Goal: Task Accomplishment & Management: Manage account settings

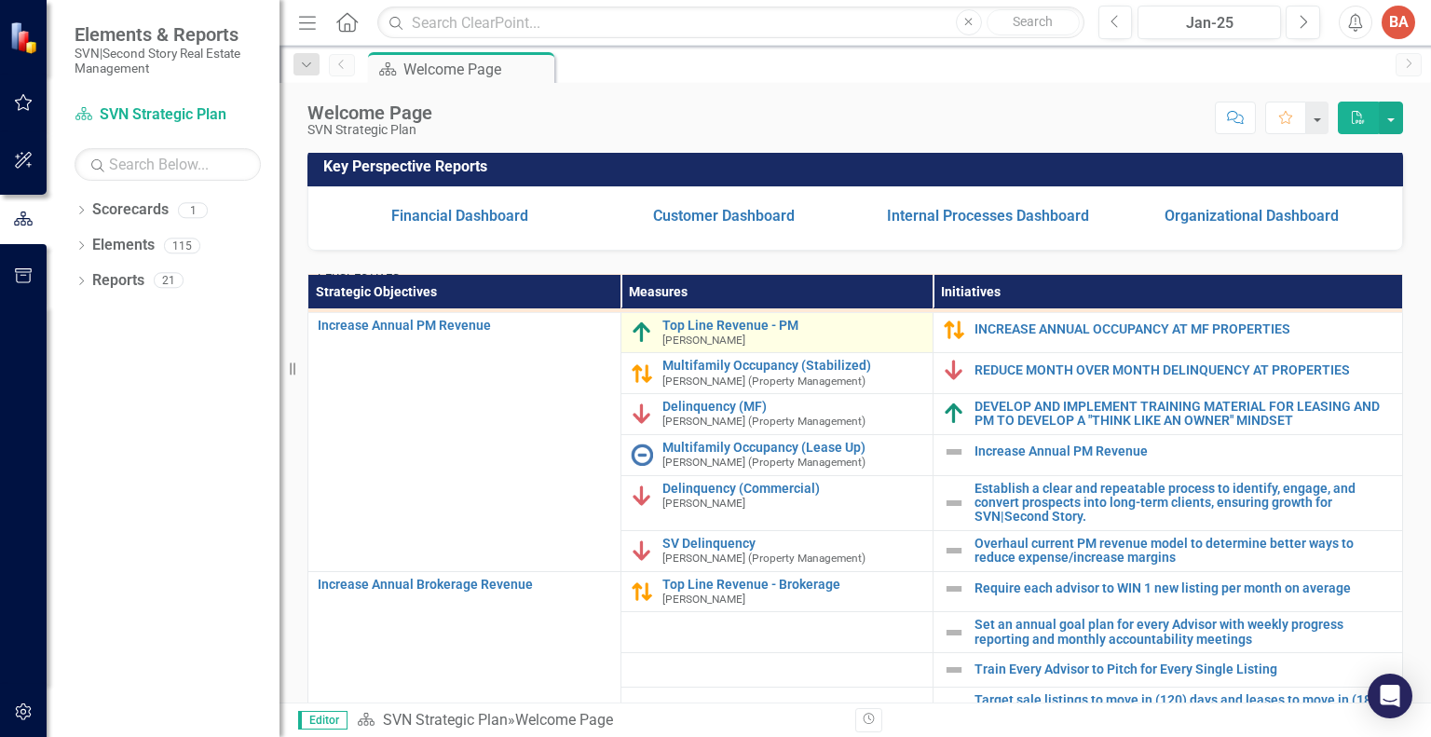
scroll to position [93, 0]
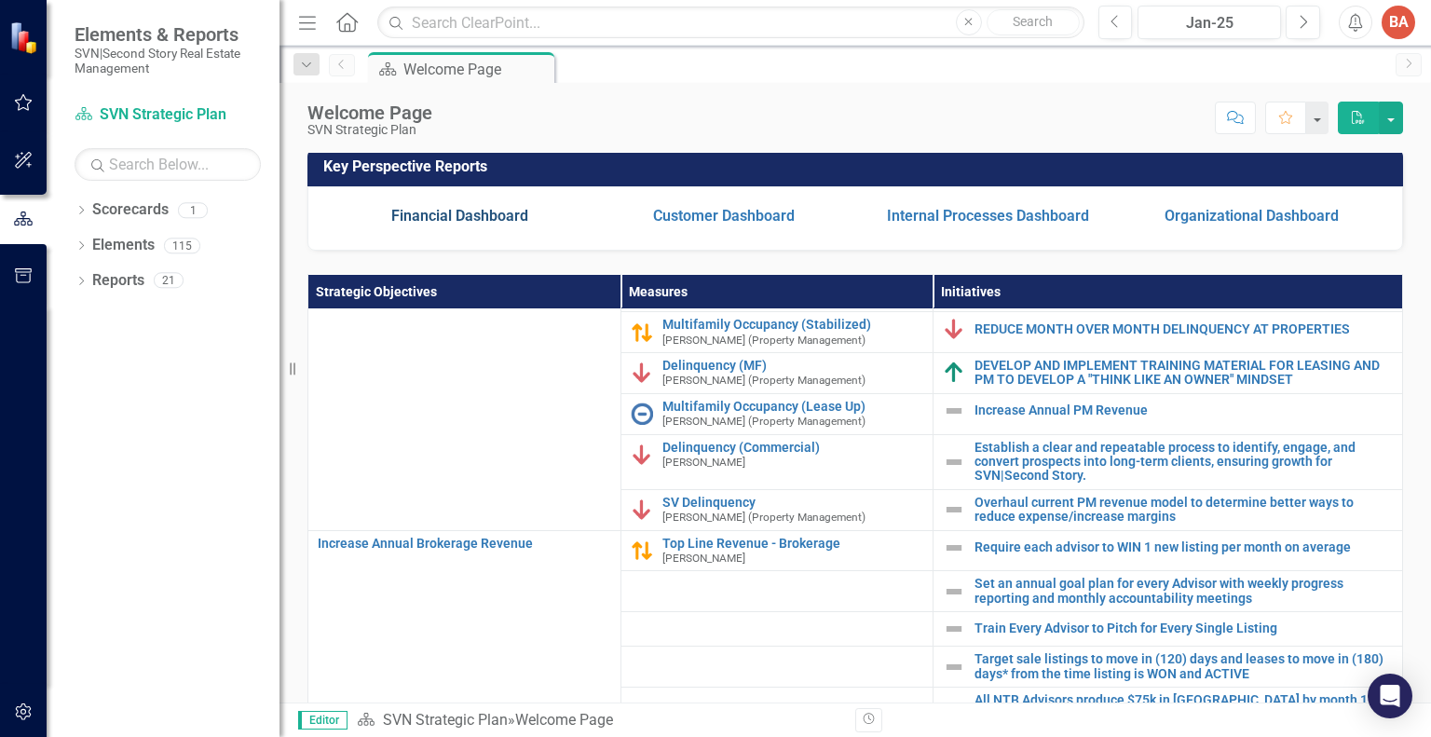
click at [495, 225] on link "Financial Dashboard" at bounding box center [459, 216] width 137 height 18
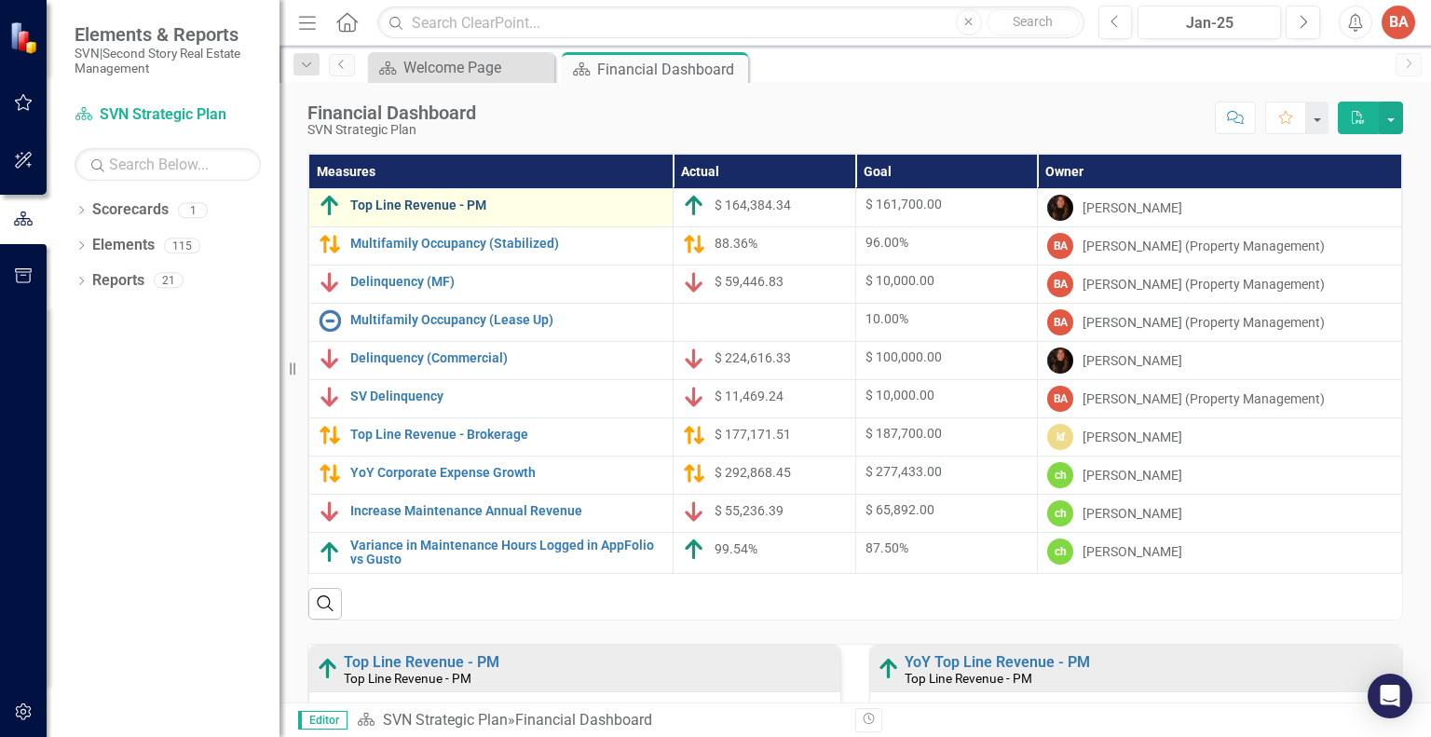
click at [462, 210] on link "Top Line Revenue - PM" at bounding box center [506, 205] width 313 height 14
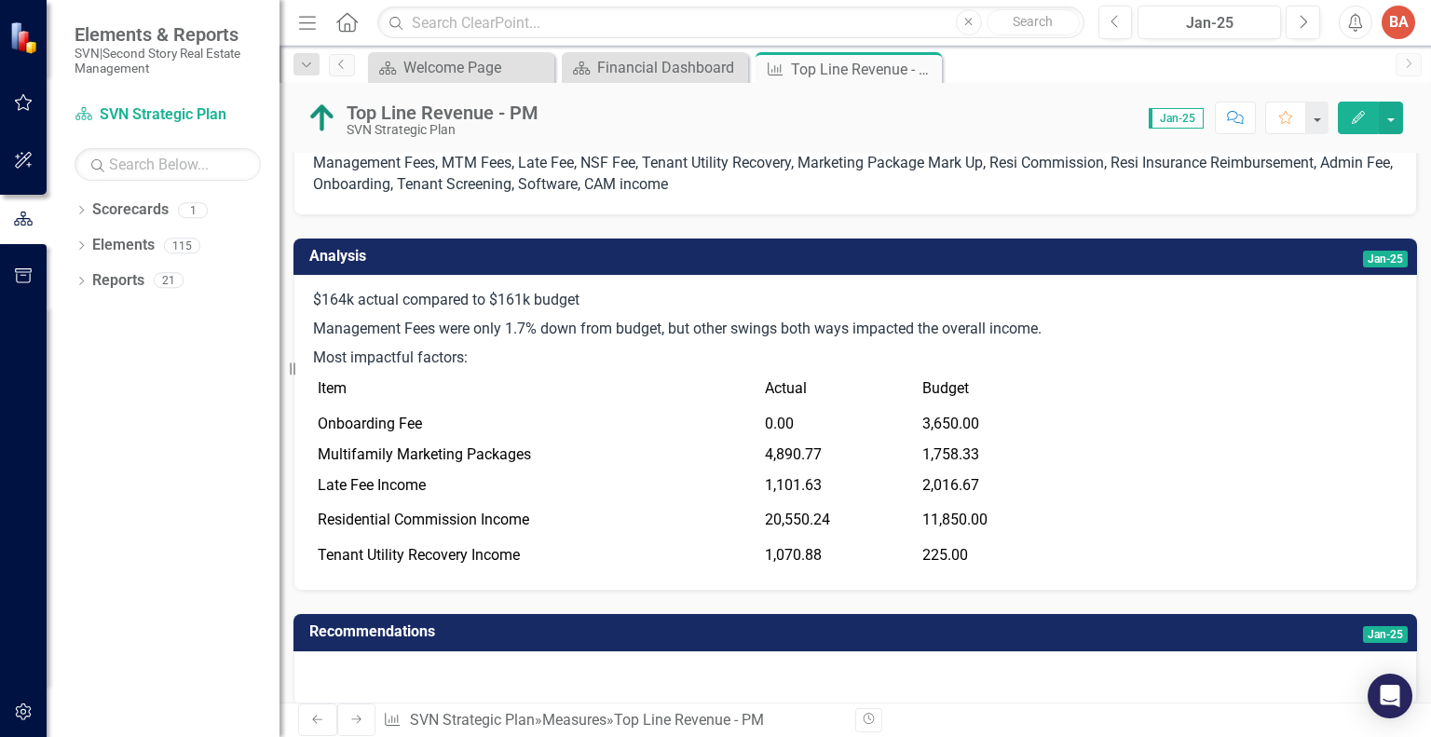
scroll to position [186, 0]
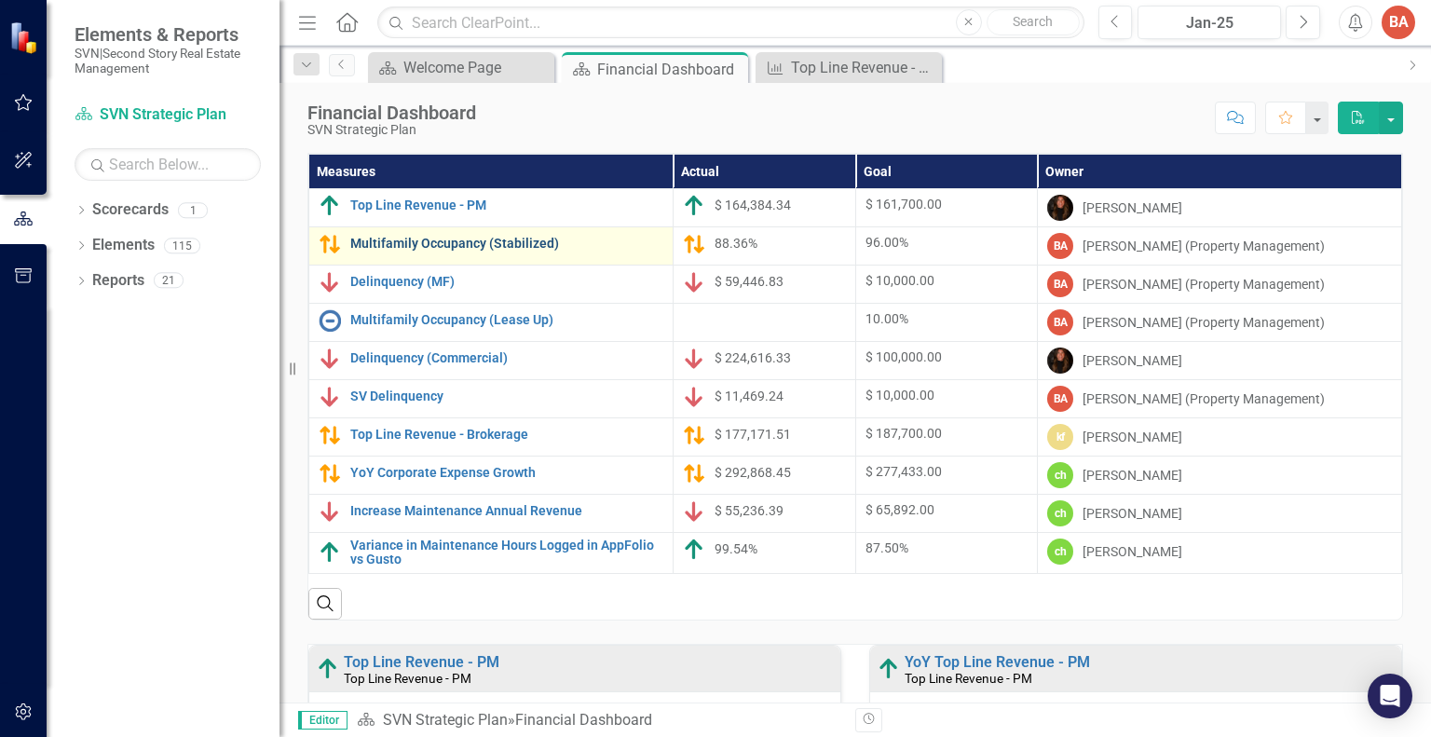
click at [454, 249] on link "Multifamily Occupancy (Stabilized)" at bounding box center [506, 244] width 313 height 14
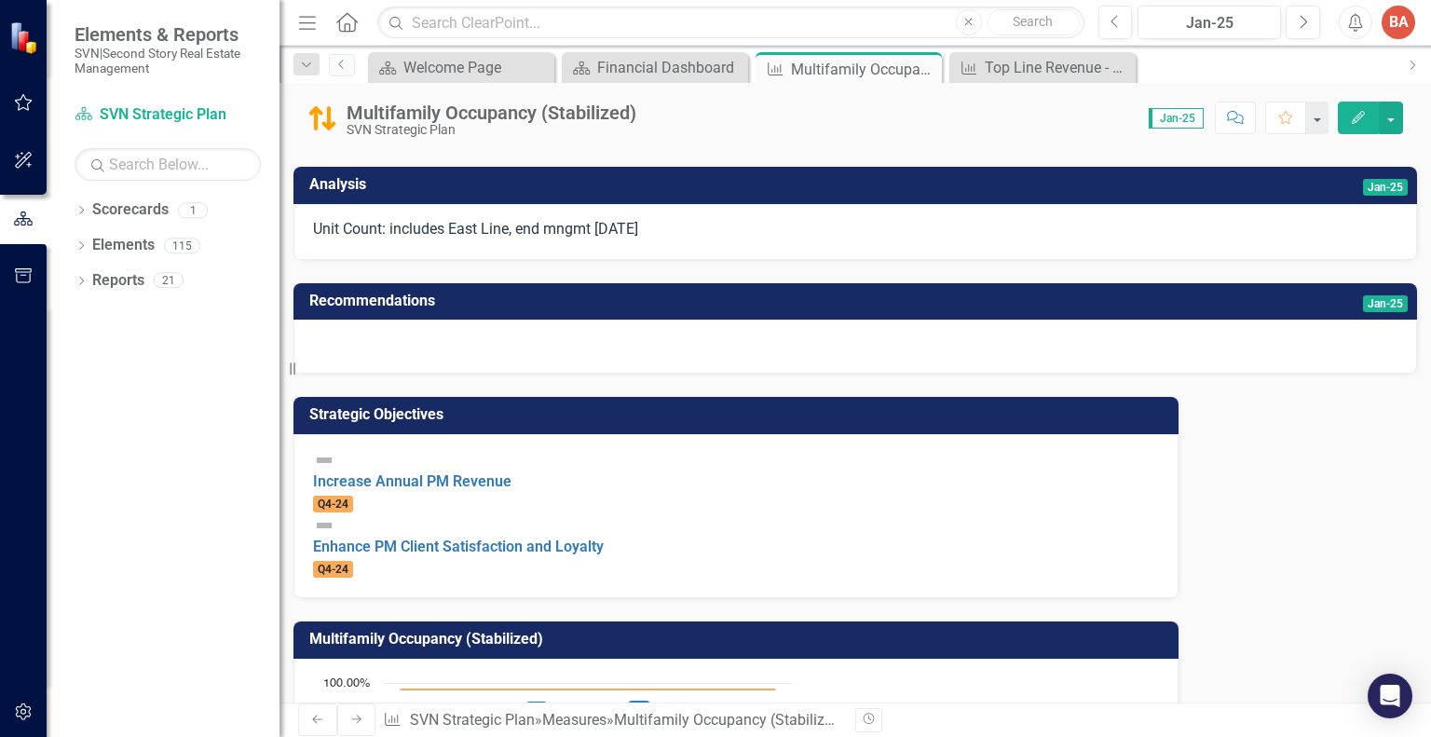
scroll to position [135, 0]
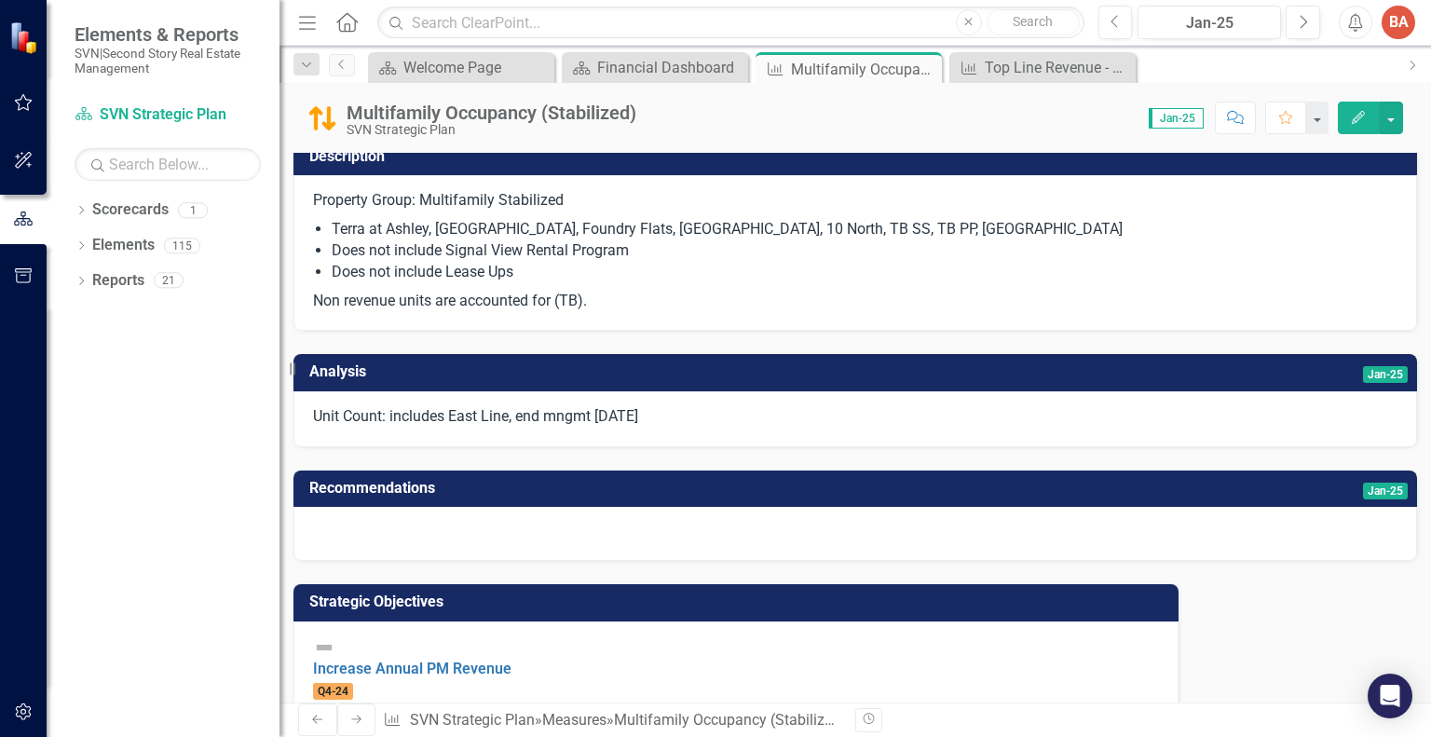
click at [1361, 120] on icon "Edit" at bounding box center [1358, 117] width 17 height 13
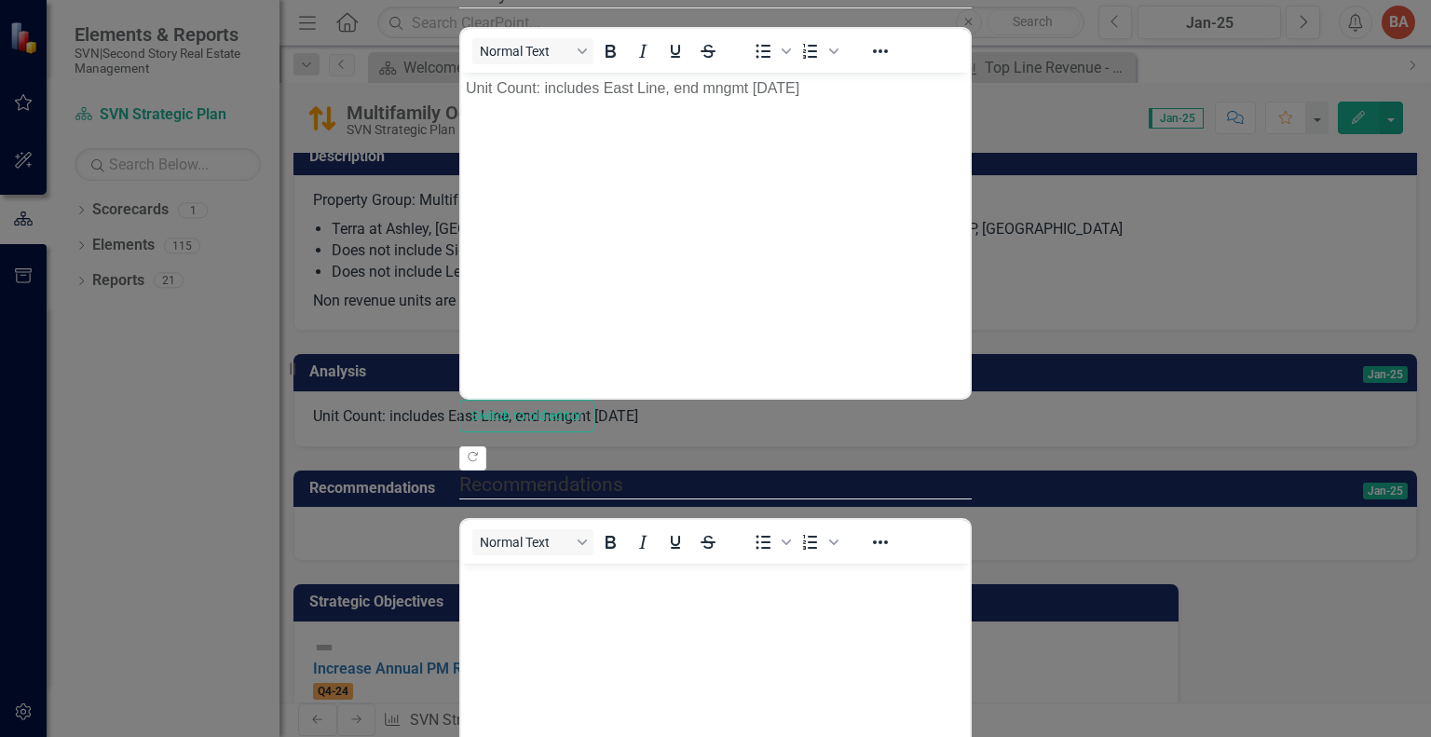
scroll to position [0, 0]
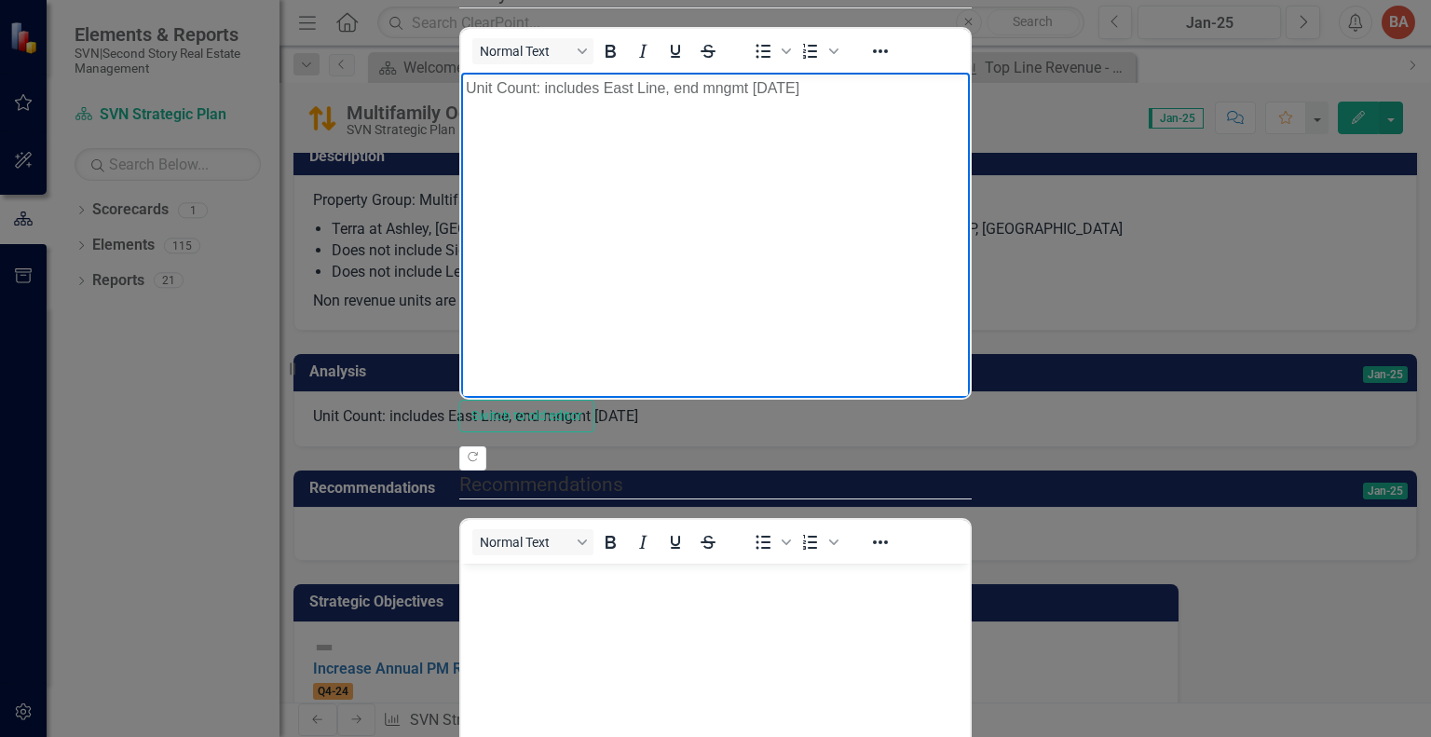
drag, startPoint x: 464, startPoint y: 87, endPoint x: 834, endPoint y: 93, distance: 370.0
click at [834, 93] on body "Unit Count: includes East Line, end mngmt [DATE]" at bounding box center [715, 212] width 509 height 280
click at [925, 134] on body "Unit Count: includes East Line, end mngmt [DATE]" at bounding box center [715, 212] width 509 height 280
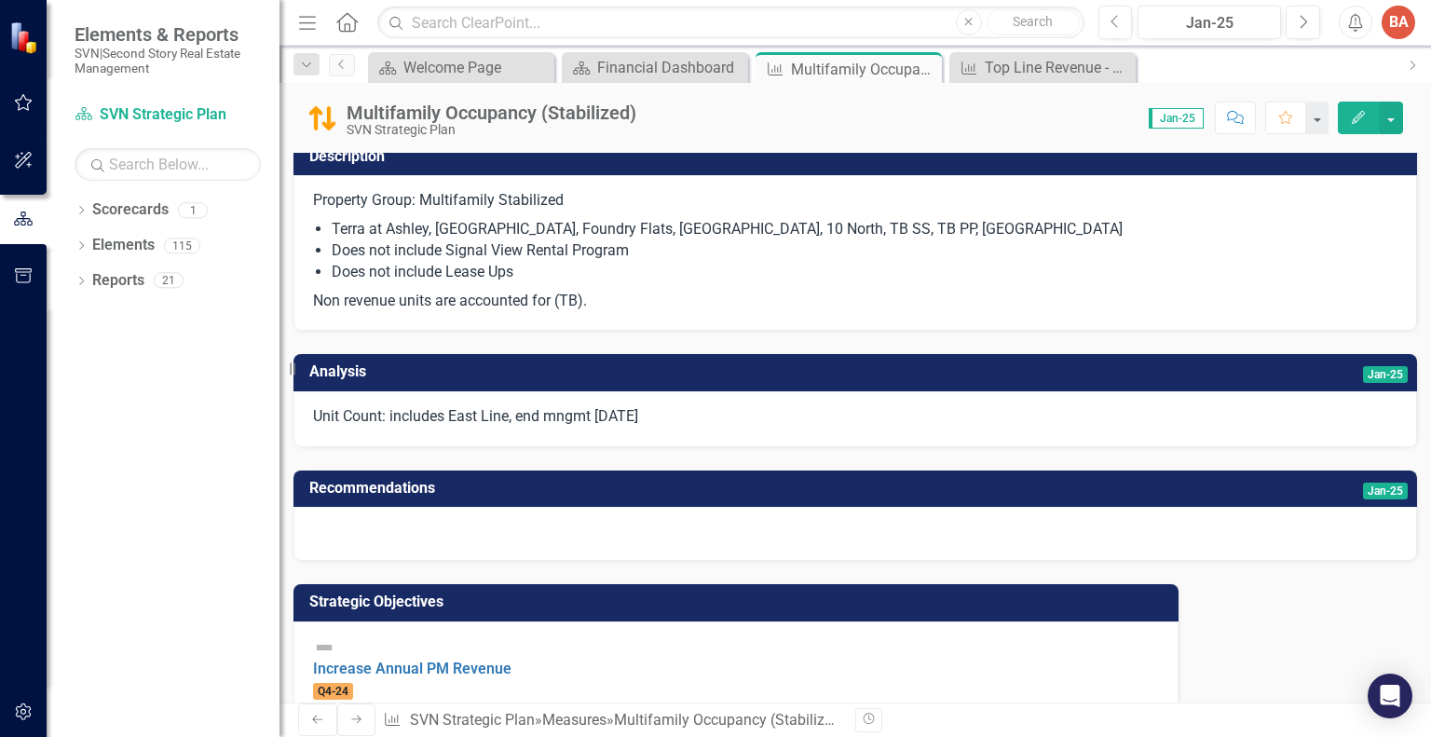
click at [1186, 122] on span "Jan-25" at bounding box center [1176, 118] width 55 height 21
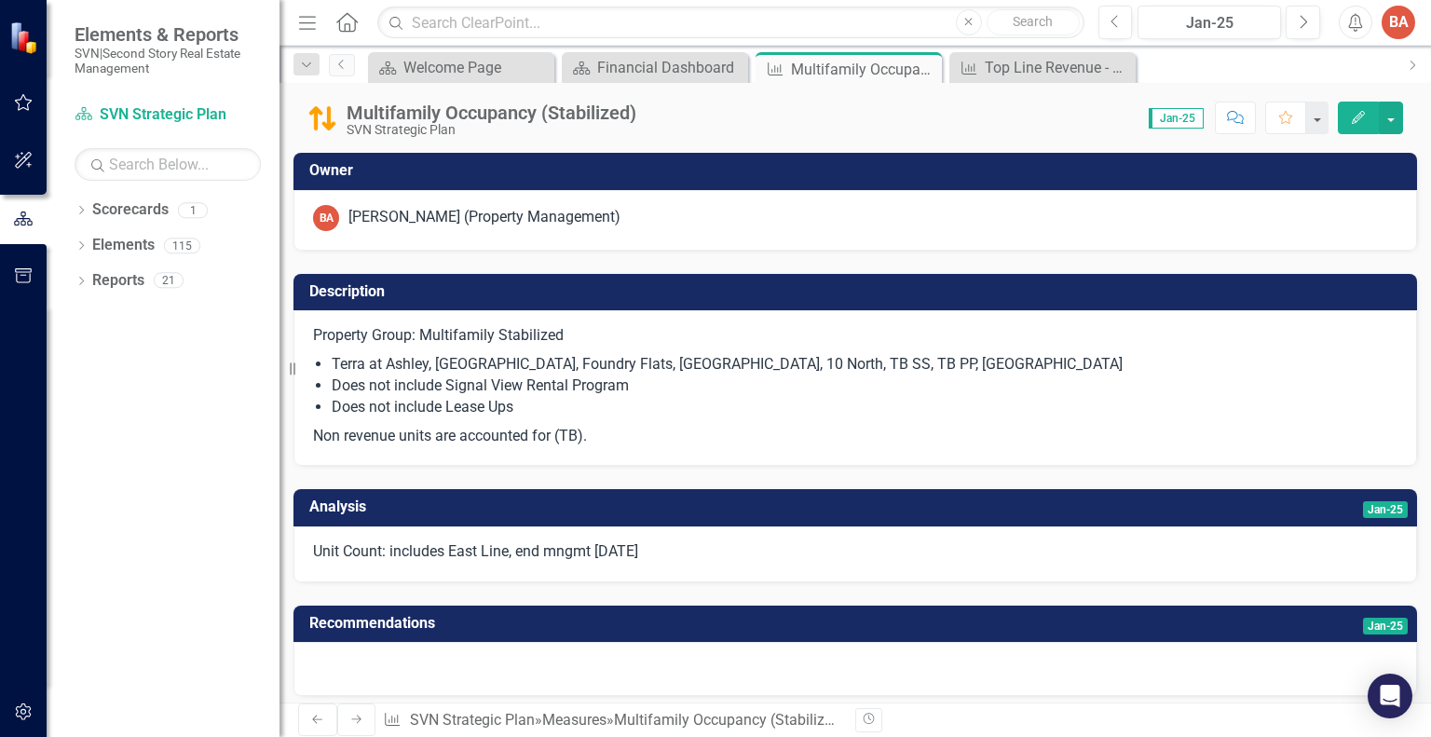
click at [1362, 126] on button "Edit" at bounding box center [1358, 118] width 41 height 33
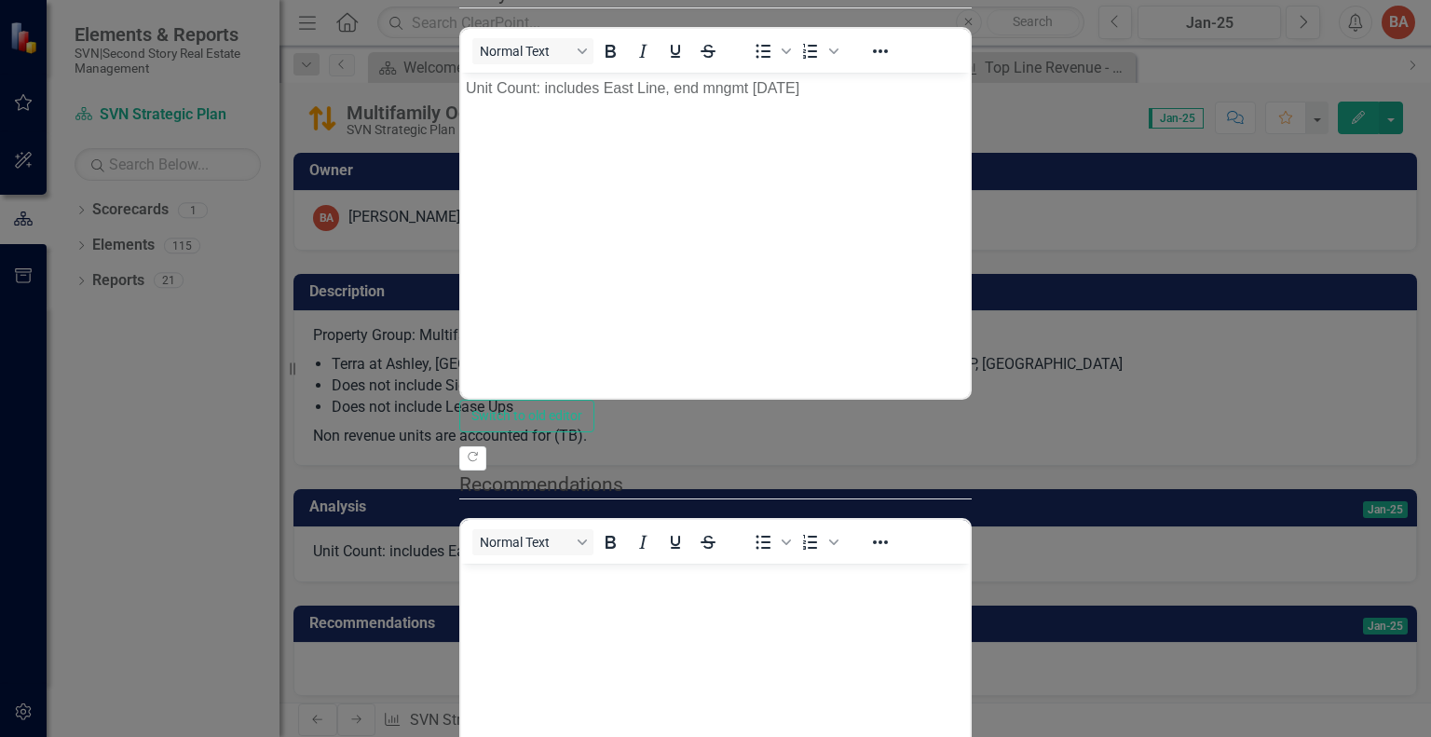
click at [836, 86] on p "Unit Count: includes East Line, end mngmt [DATE]" at bounding box center [715, 87] width 499 height 22
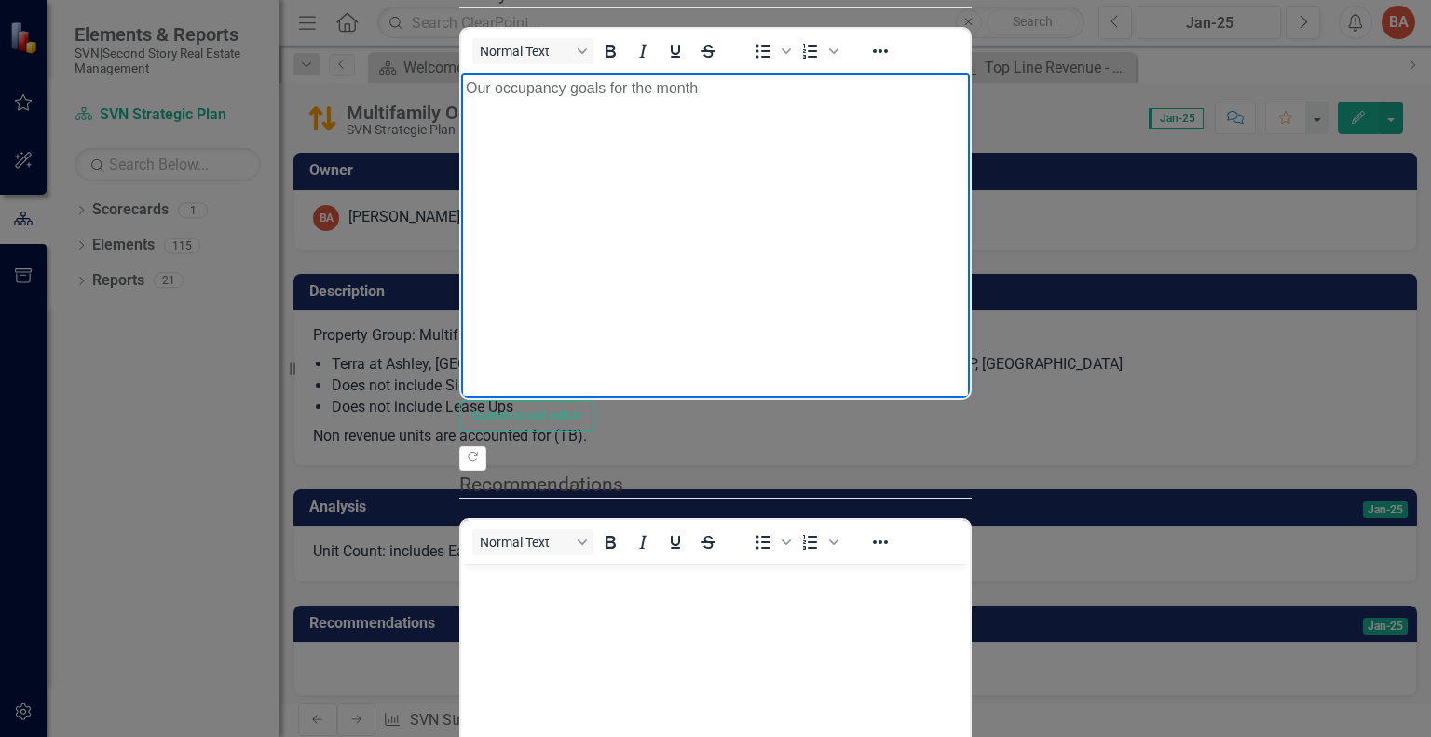
click at [824, 86] on p "Our occupancy goals for the month" at bounding box center [715, 87] width 499 height 22
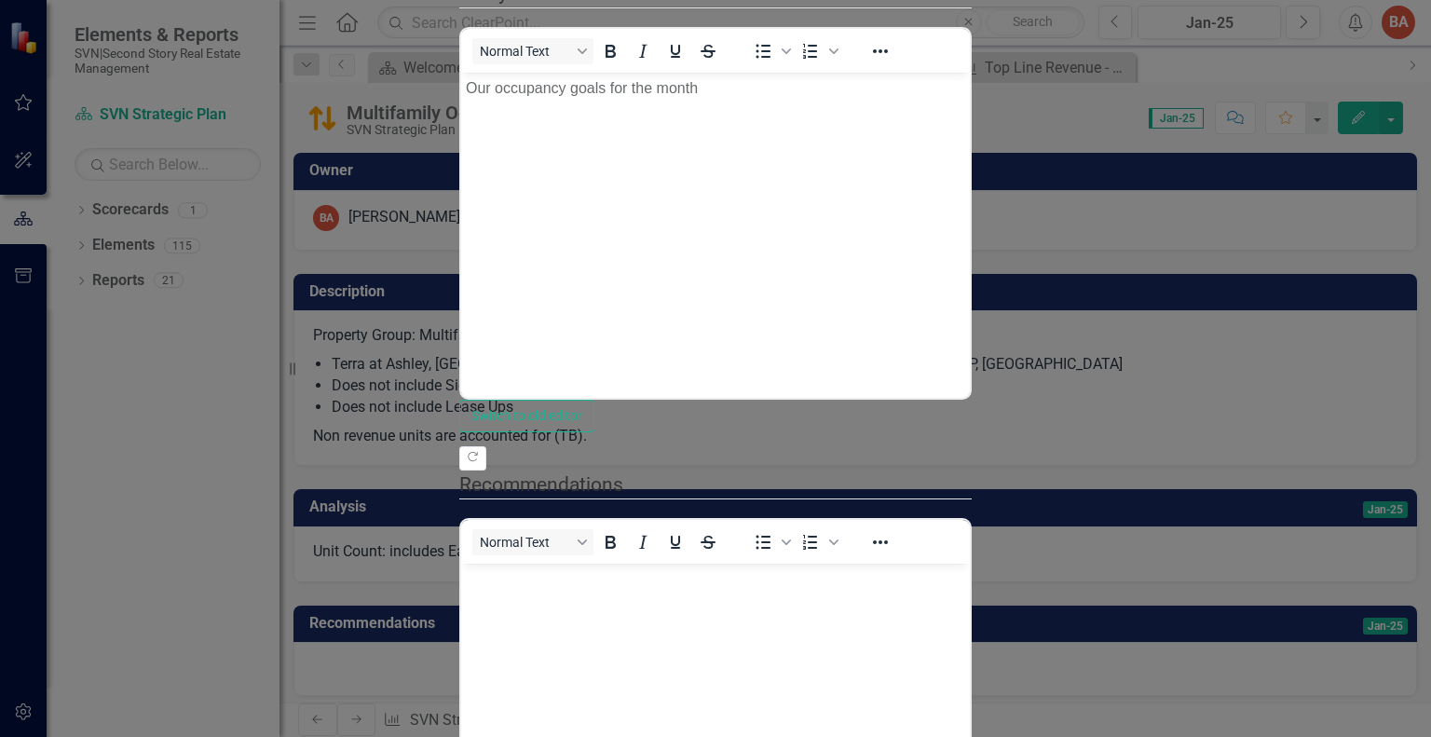
click at [970, 69] on div "Normal Text To open the popup, press Shift+Enter To open the popup, press Shift…" at bounding box center [715, 51] width 509 height 36
